Goal: Task Accomplishment & Management: Manage account settings

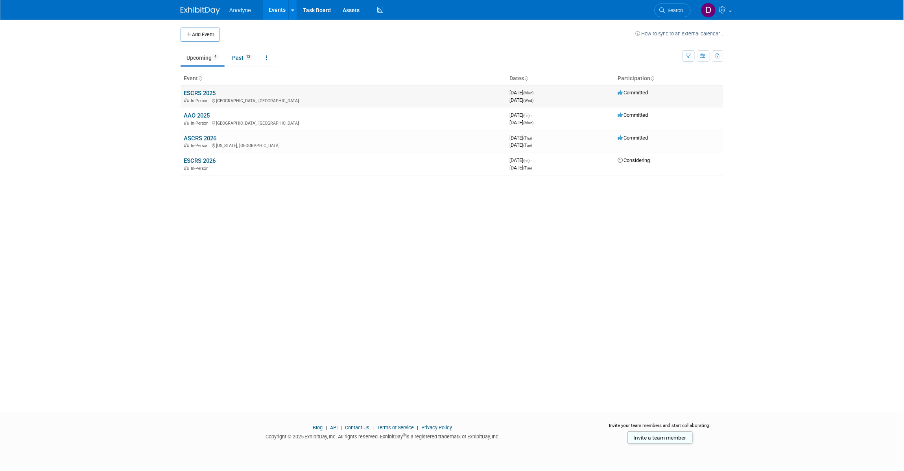
click at [199, 95] on link "ESCRS 2025" at bounding box center [200, 93] width 32 height 7
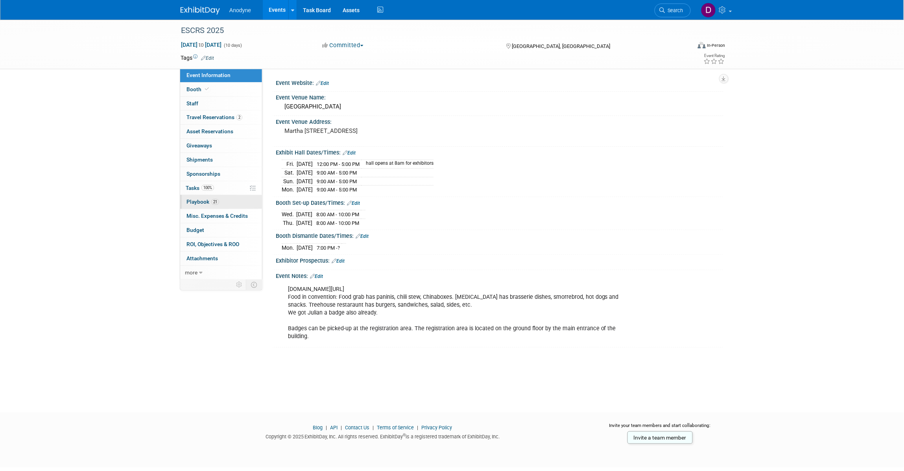
click at [225, 199] on link "21 Playbook 21" at bounding box center [221, 202] width 82 height 14
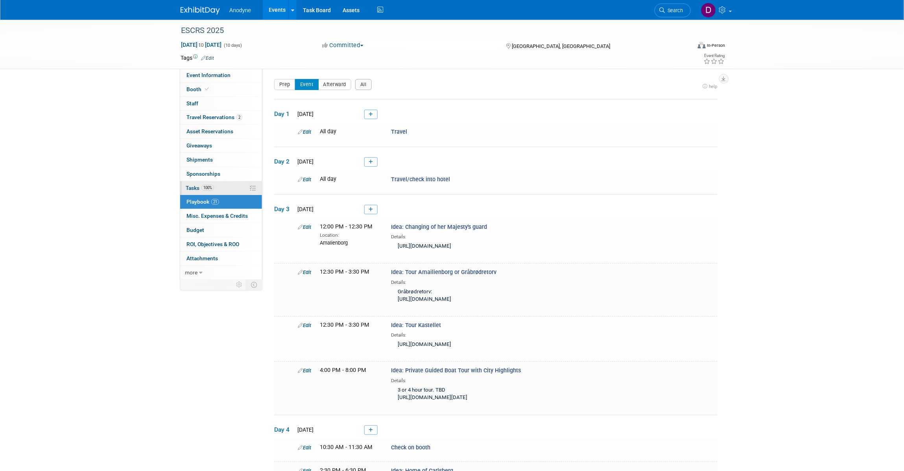
click at [228, 191] on link "100% Tasks 100%" at bounding box center [221, 188] width 82 height 14
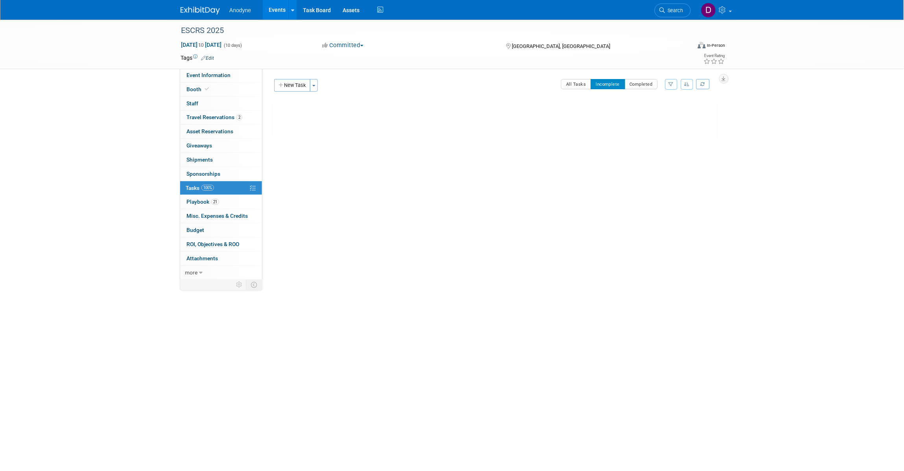
click at [209, 18] on div "Anodyne Events Add Event Bulk Upload Events Shareable Event Boards Recently Vie…" at bounding box center [452, 10] width 543 height 20
click at [213, 14] on img at bounding box center [200, 11] width 39 height 8
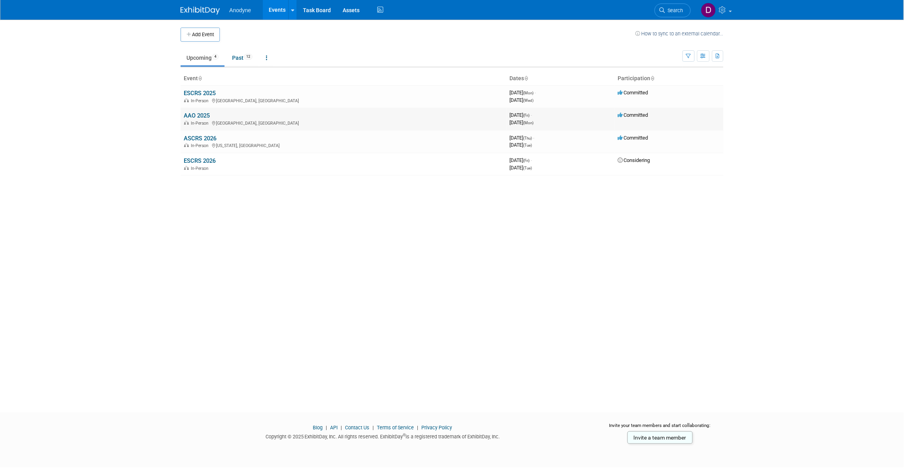
click at [205, 113] on link "AAO 2025" at bounding box center [197, 115] width 26 height 7
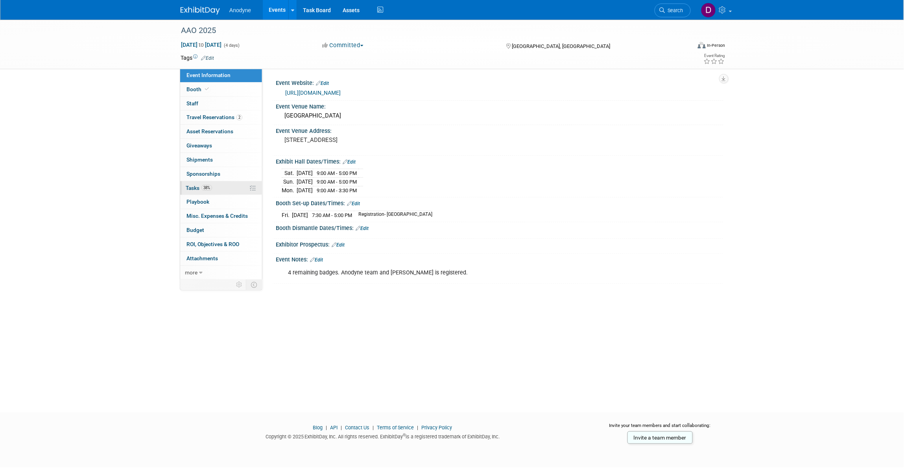
click at [231, 193] on link "38% Tasks 38%" at bounding box center [221, 188] width 82 height 14
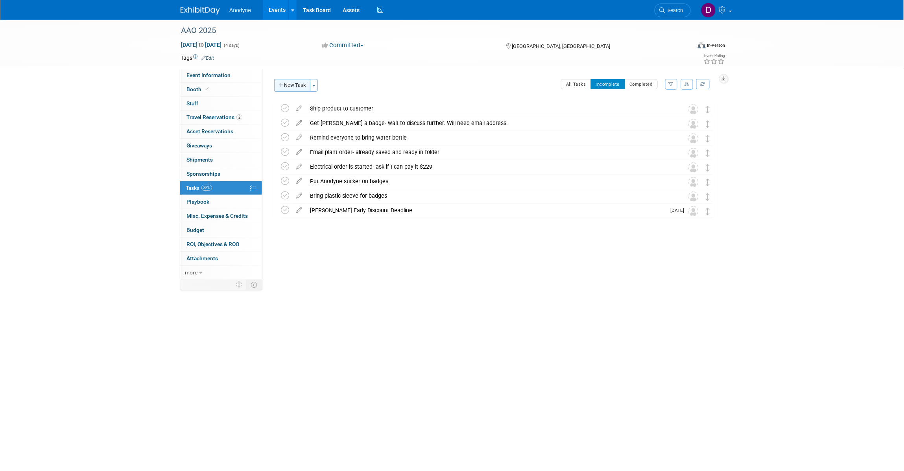
click at [299, 83] on button "New Task" at bounding box center [292, 85] width 36 height 13
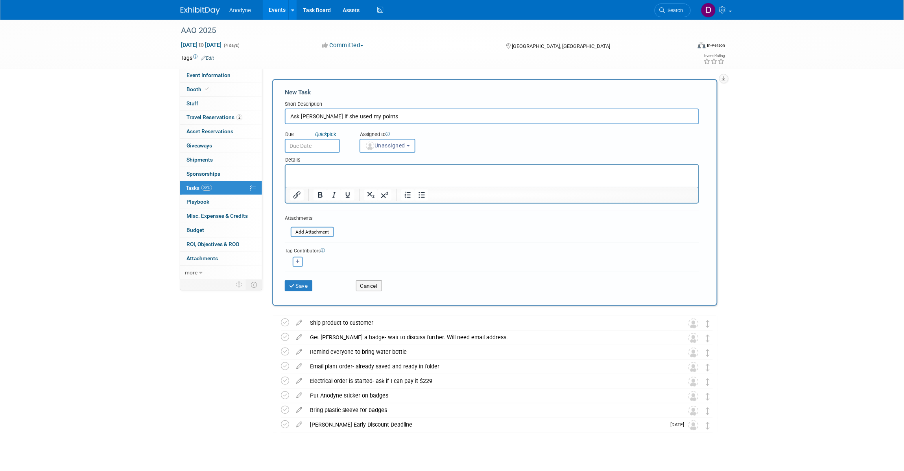
type input "Ask Stacey if she used my points"
click at [306, 281] on button "Save" at bounding box center [299, 285] width 28 height 11
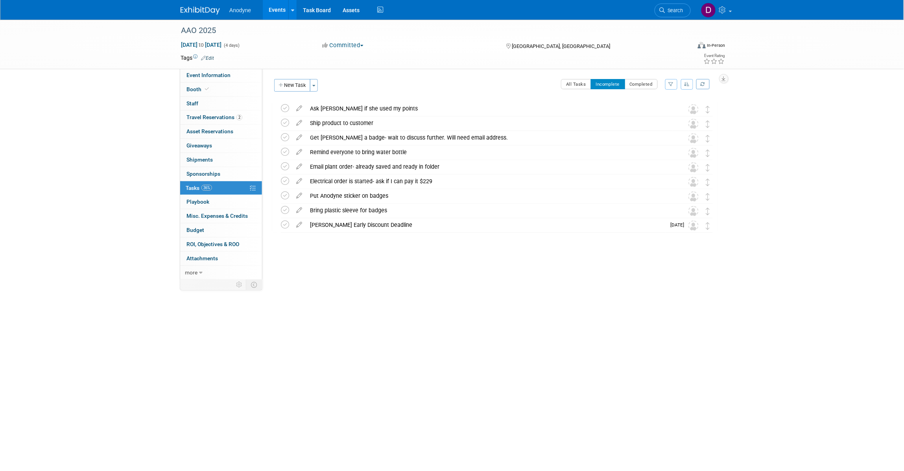
click at [209, 11] on img at bounding box center [200, 11] width 39 height 8
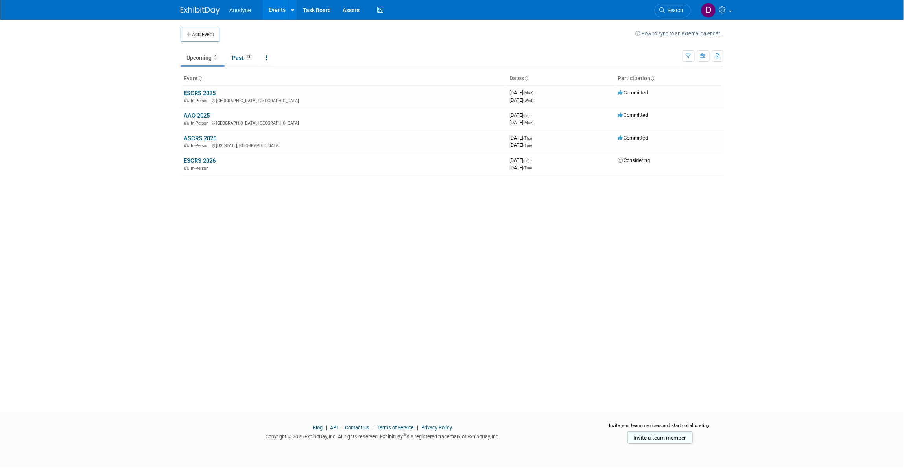
click at [201, 138] on link "ASCRS 2026" at bounding box center [200, 138] width 33 height 7
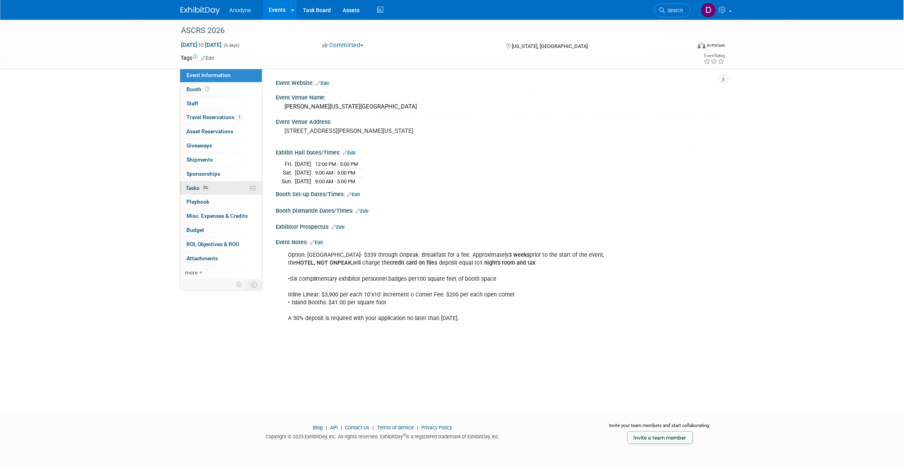
click at [219, 187] on link "0% Tasks 0%" at bounding box center [221, 188] width 82 height 14
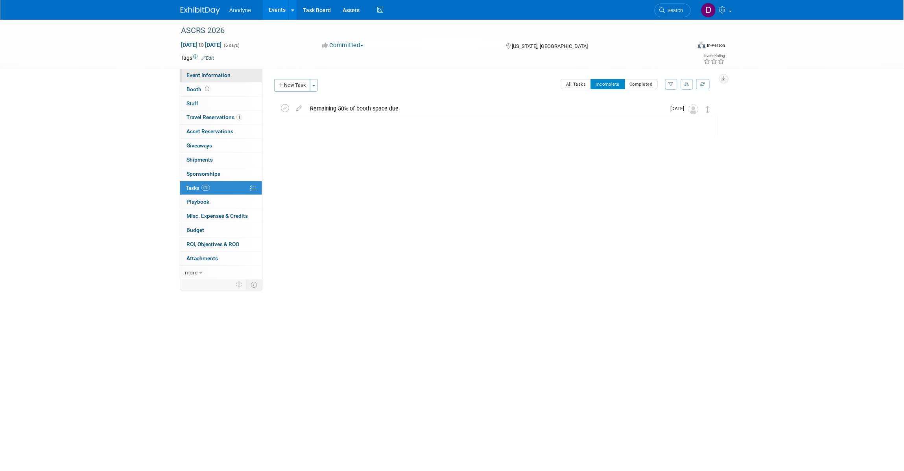
click at [220, 76] on span "Event Information" at bounding box center [208, 75] width 44 height 6
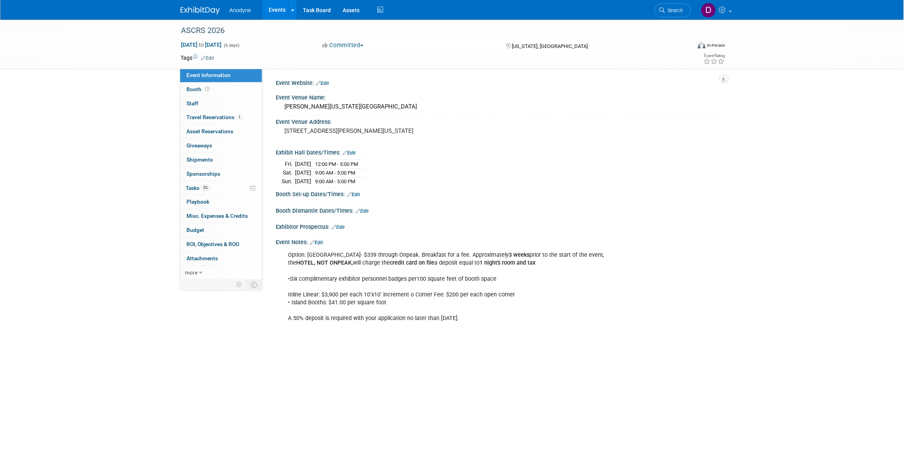
click at [209, 10] on img at bounding box center [200, 11] width 39 height 8
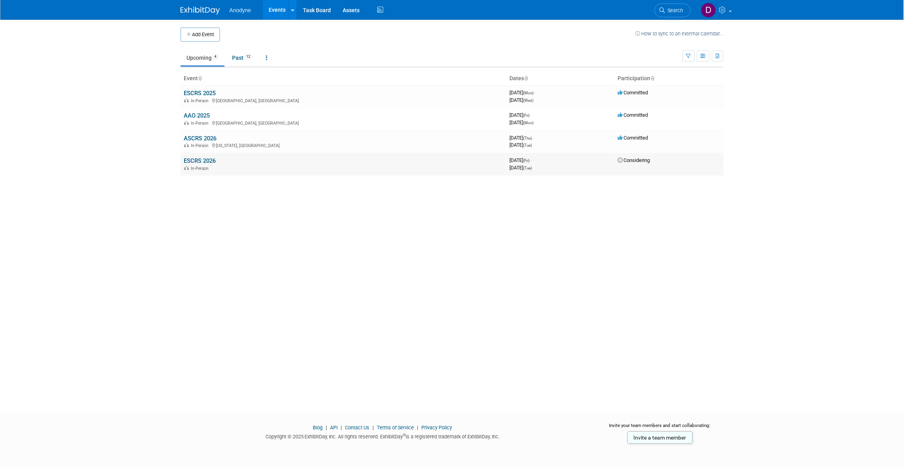
click at [192, 159] on link "ESCRS 2026" at bounding box center [200, 160] width 32 height 7
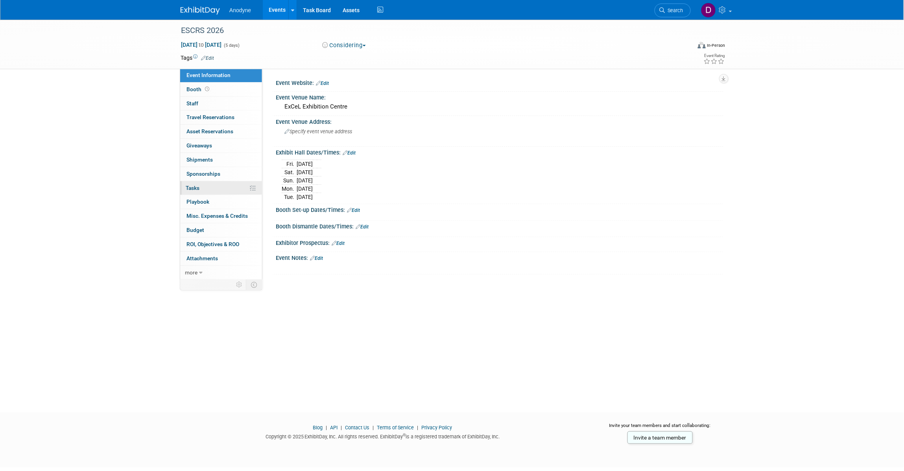
click at [222, 182] on link "0% Tasks 0%" at bounding box center [221, 188] width 82 height 14
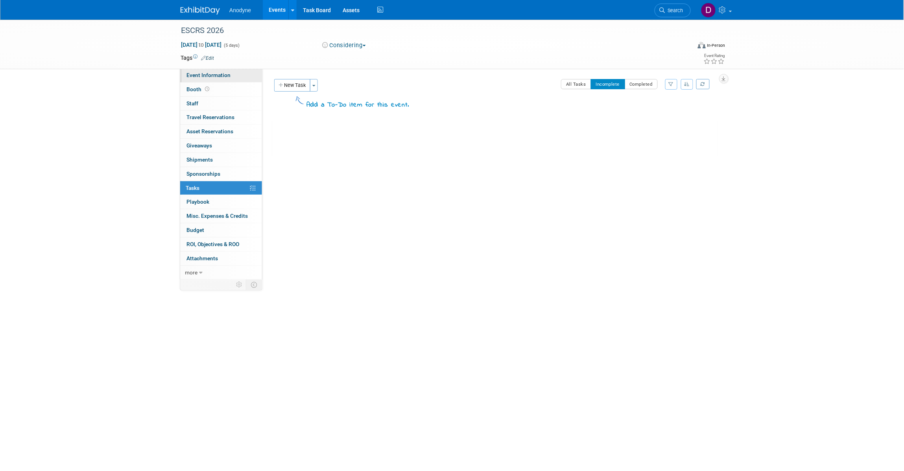
click at [207, 76] on span "Event Information" at bounding box center [208, 75] width 44 height 6
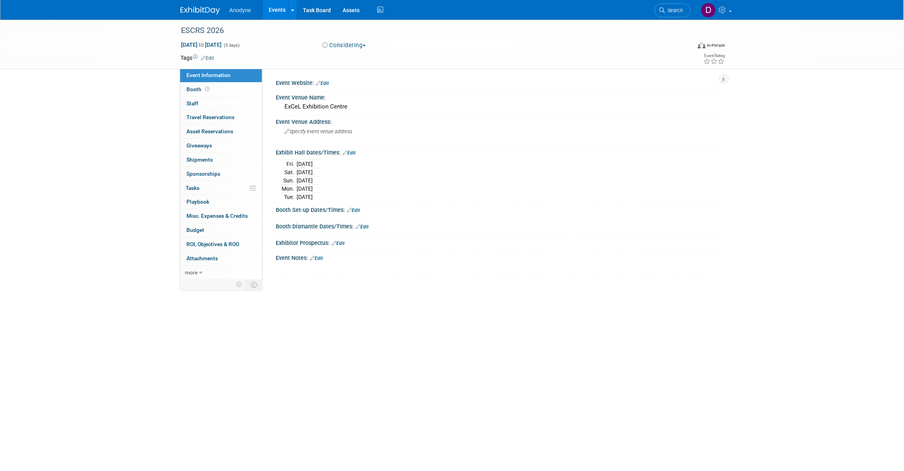
click at [201, 11] on img at bounding box center [200, 11] width 39 height 8
